Goal: Communication & Community: Share content

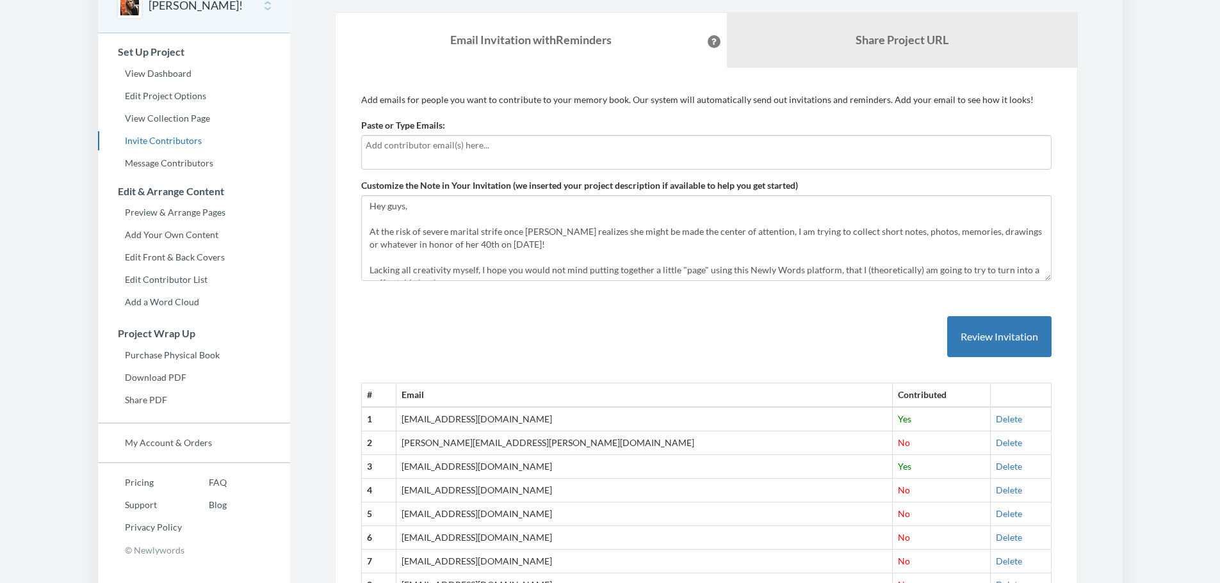
scroll to position [128, 0]
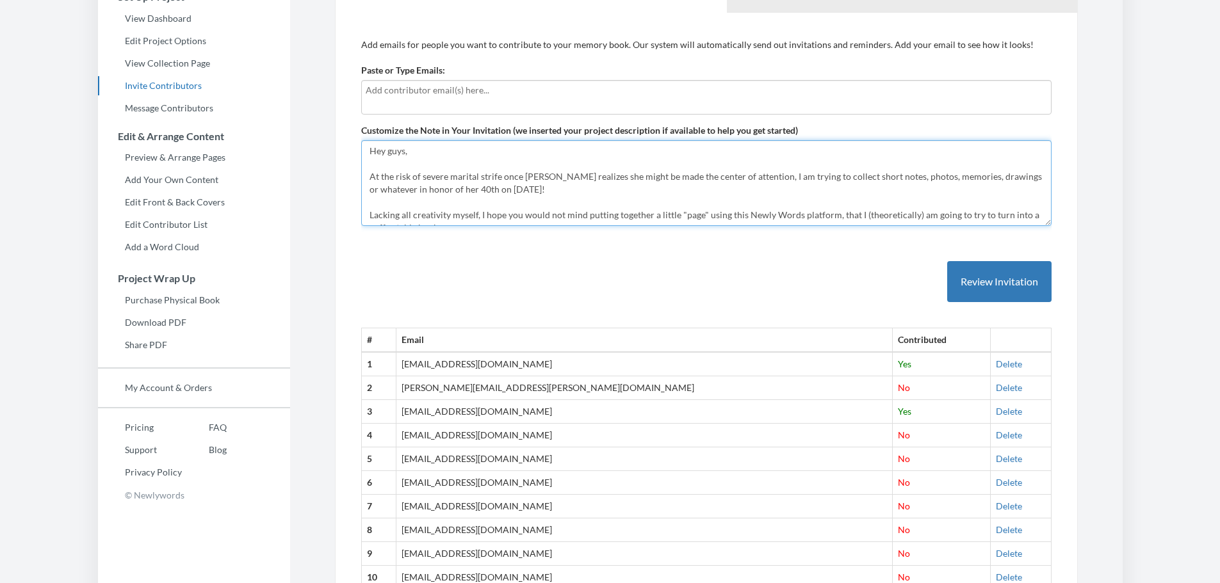
drag, startPoint x: 436, startPoint y: 158, endPoint x: 402, endPoint y: 156, distance: 34.0
click at [435, 158] on textarea "Hey guys, At the risk of severe marital strife once [PERSON_NAME] realizes she …" at bounding box center [706, 183] width 690 height 86
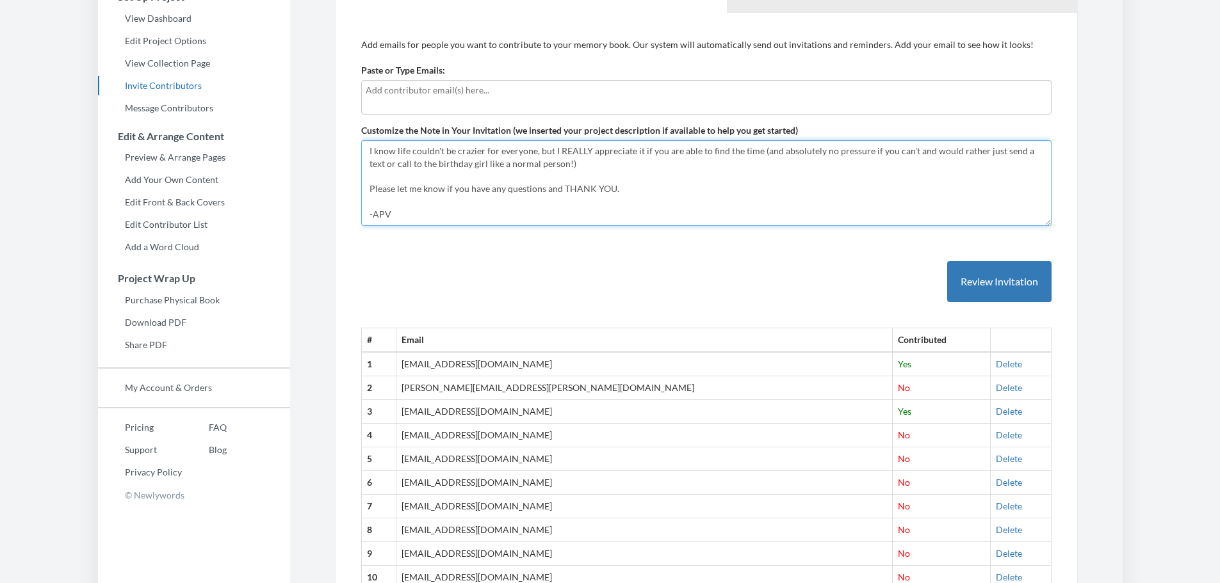
drag, startPoint x: 387, startPoint y: 154, endPoint x: 1229, endPoint y: 466, distance: 897.5
click at [1219, 455] on html "Main menu [PERSON_NAME]! Select a project [PERSON_NAME]! Start Project Set Up P…" at bounding box center [610, 163] width 1220 height 583
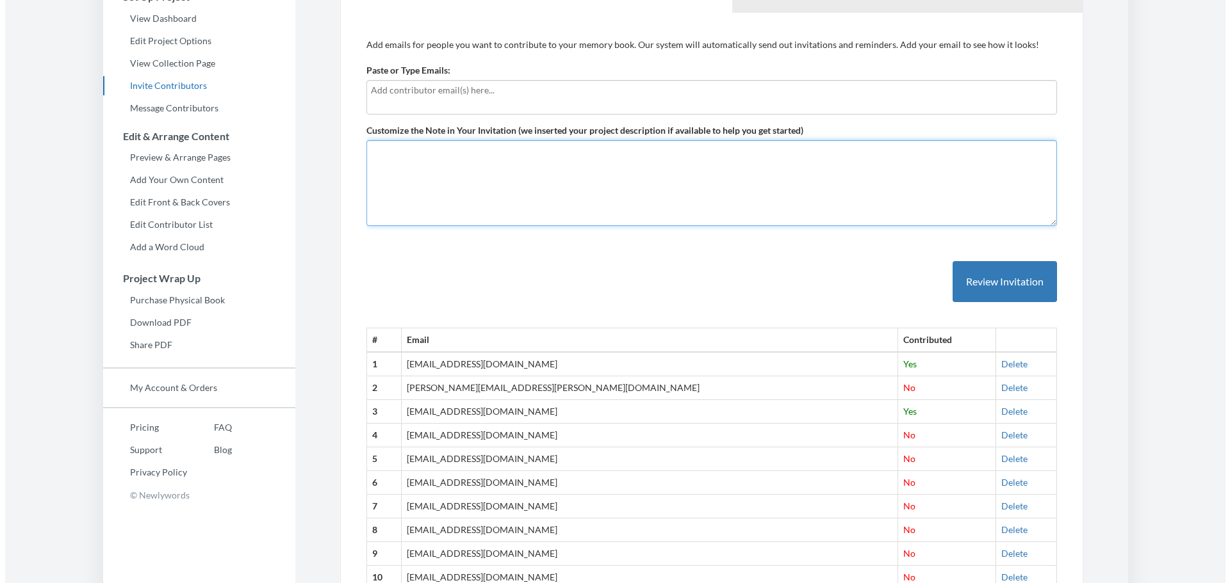
scroll to position [0, 0]
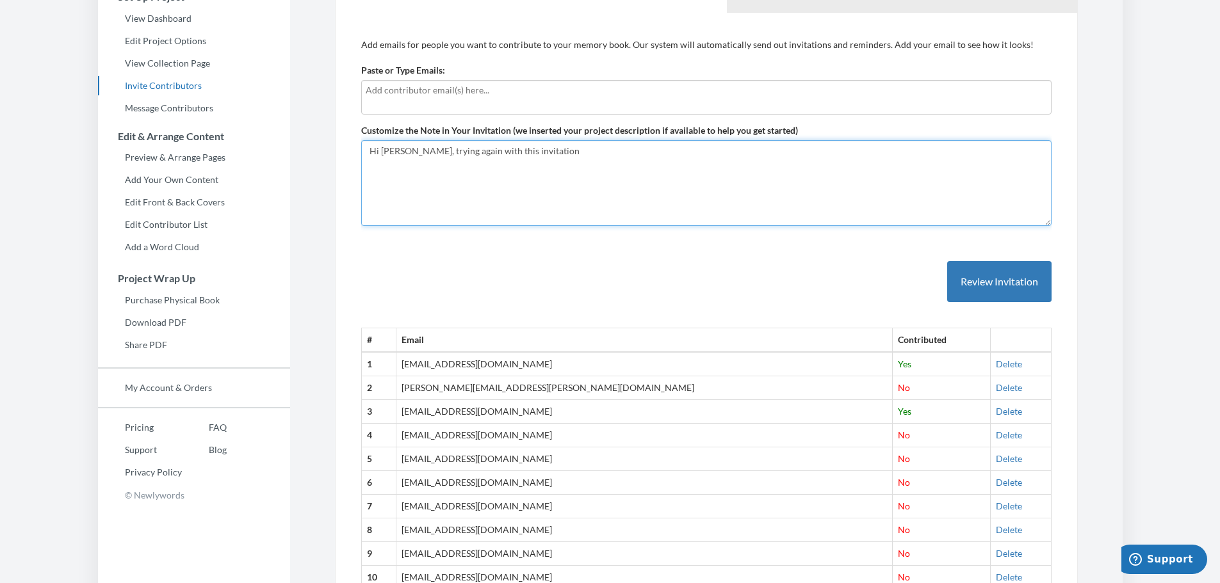
type textarea "Hi [PERSON_NAME], trying again with this invitation"
click at [525, 94] on input "text" at bounding box center [706, 90] width 681 height 14
click at [479, 86] on input "text" at bounding box center [706, 90] width 681 height 14
type input "[EMAIL_ADDRESS][DOMAIN_NAME]"
click at [986, 266] on button "Review Invitation" at bounding box center [999, 282] width 104 height 42
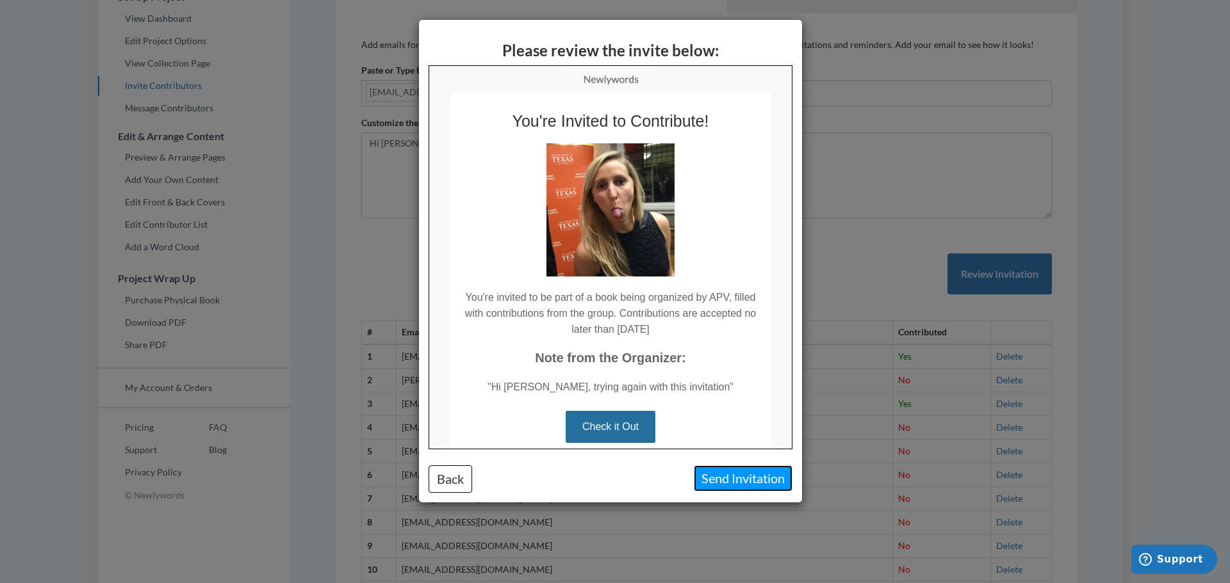
click at [733, 475] on button "Send Invitation" at bounding box center [743, 479] width 99 height 26
